Goal: Task Accomplishment & Management: Use online tool/utility

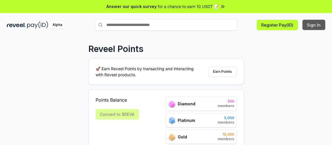
click at [308, 24] on button "Sign In" at bounding box center [313, 25] width 23 height 10
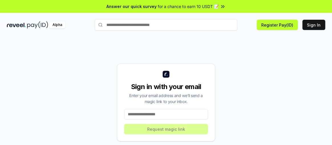
click at [255, 77] on div "Sign in with your email Enter your email address and we’ll send a magic link to…" at bounding box center [166, 103] width 318 height 118
